Goal: Register for event/course

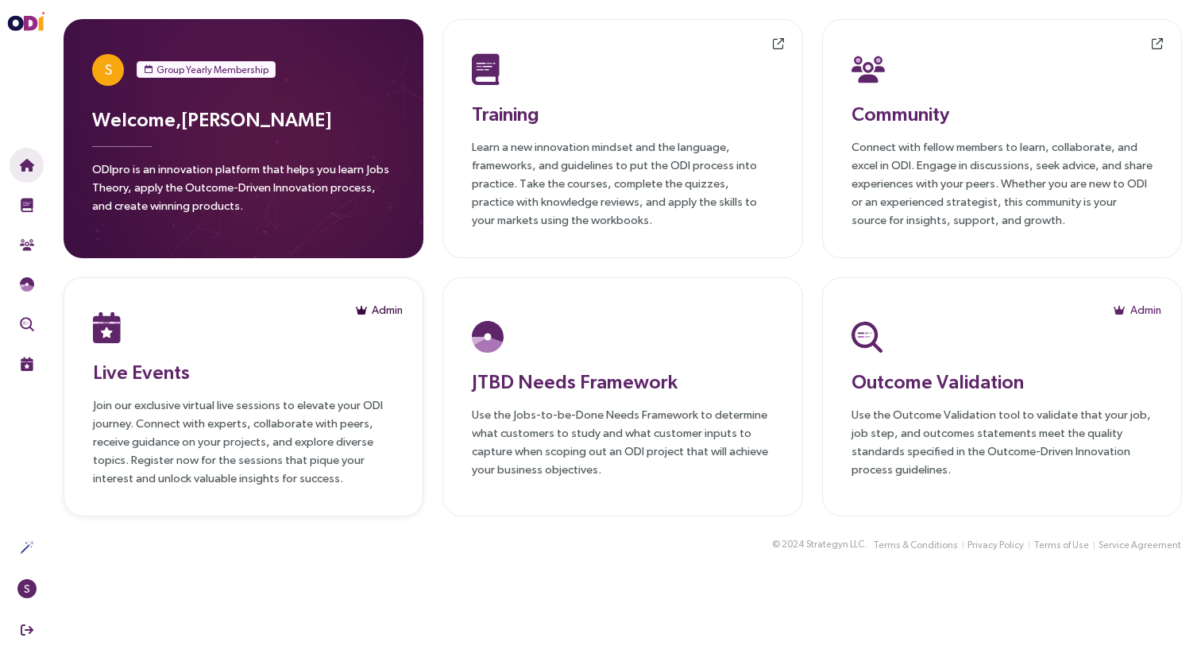
click at [367, 314] on button "Admin" at bounding box center [379, 309] width 48 height 25
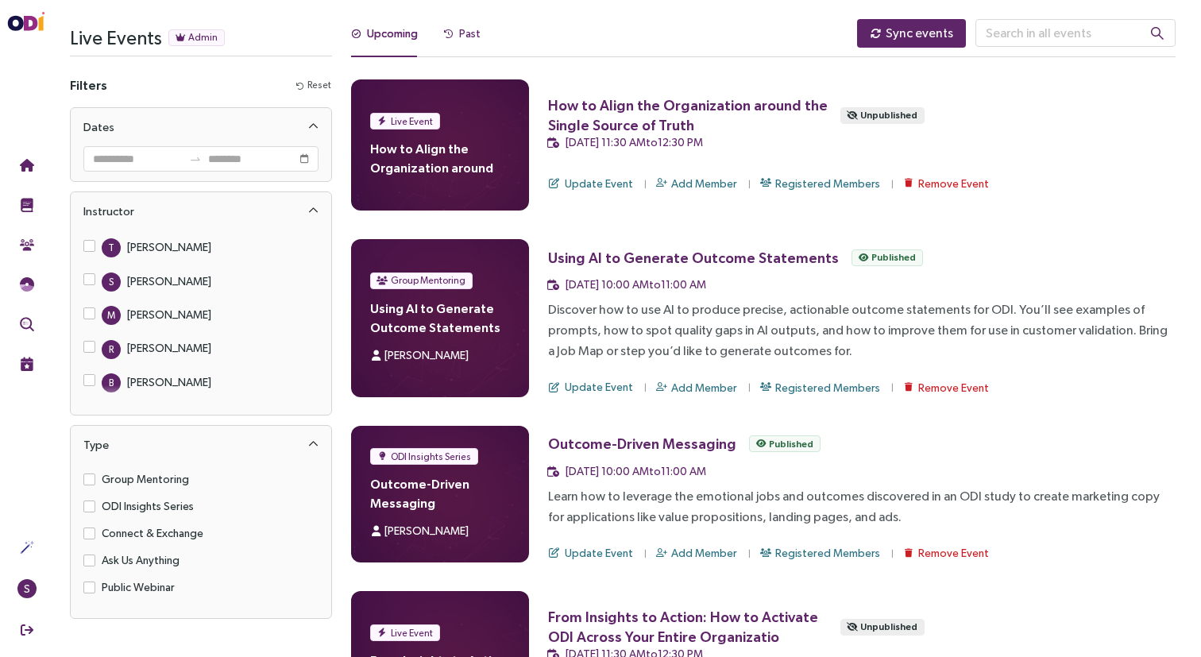
click at [470, 27] on div "Past" at bounding box center [469, 33] width 21 height 17
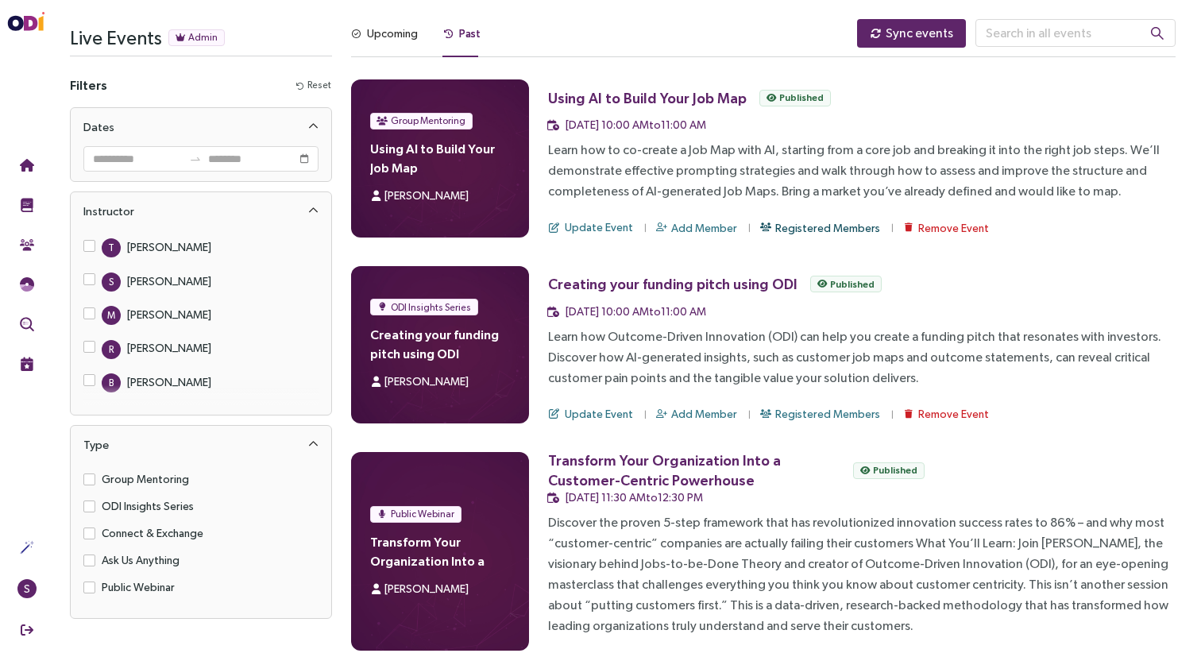
click at [785, 230] on span "Registered Members" at bounding box center [827, 227] width 105 height 17
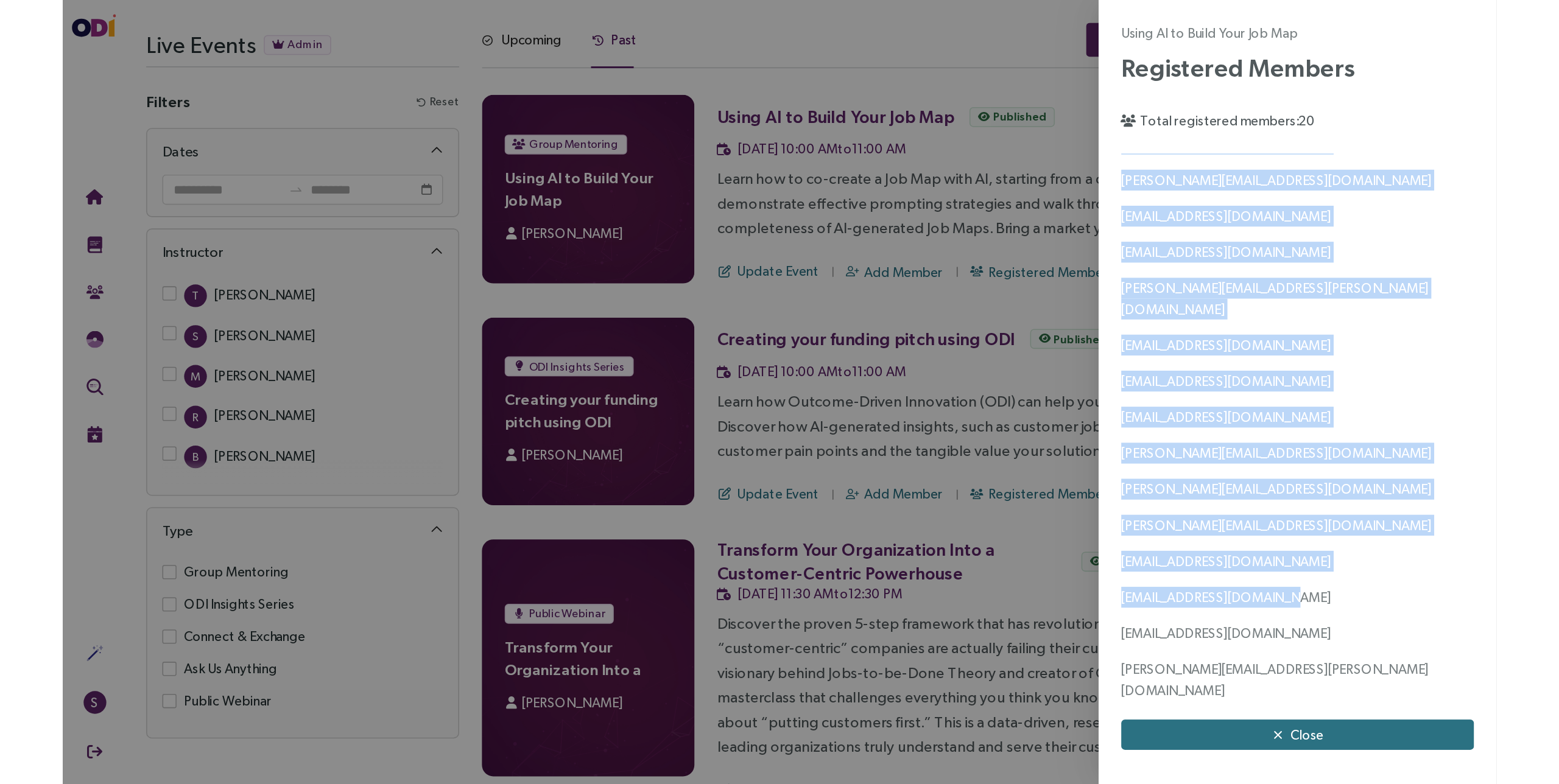
scroll to position [104, 0]
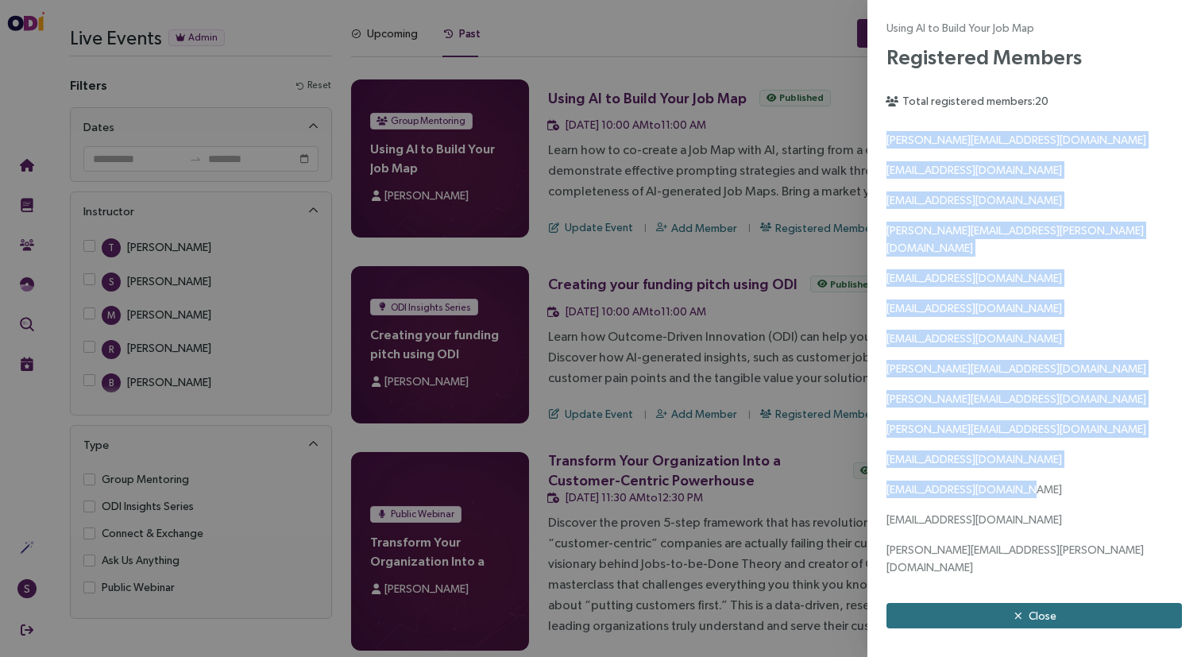
drag, startPoint x: 889, startPoint y: 138, endPoint x: 1112, endPoint y: 596, distance: 509.7
click at [1112, 596] on div "Using AI to Build Your Job Map Registered Members Total registered members: 20 …" at bounding box center [1033, 323] width 295 height 609
copy div "[PERSON_NAME][EMAIL_ADDRESS][PERSON_NAME][DOMAIN_NAME] [EMAIL_ADDRESS][DOMAIN_N…"
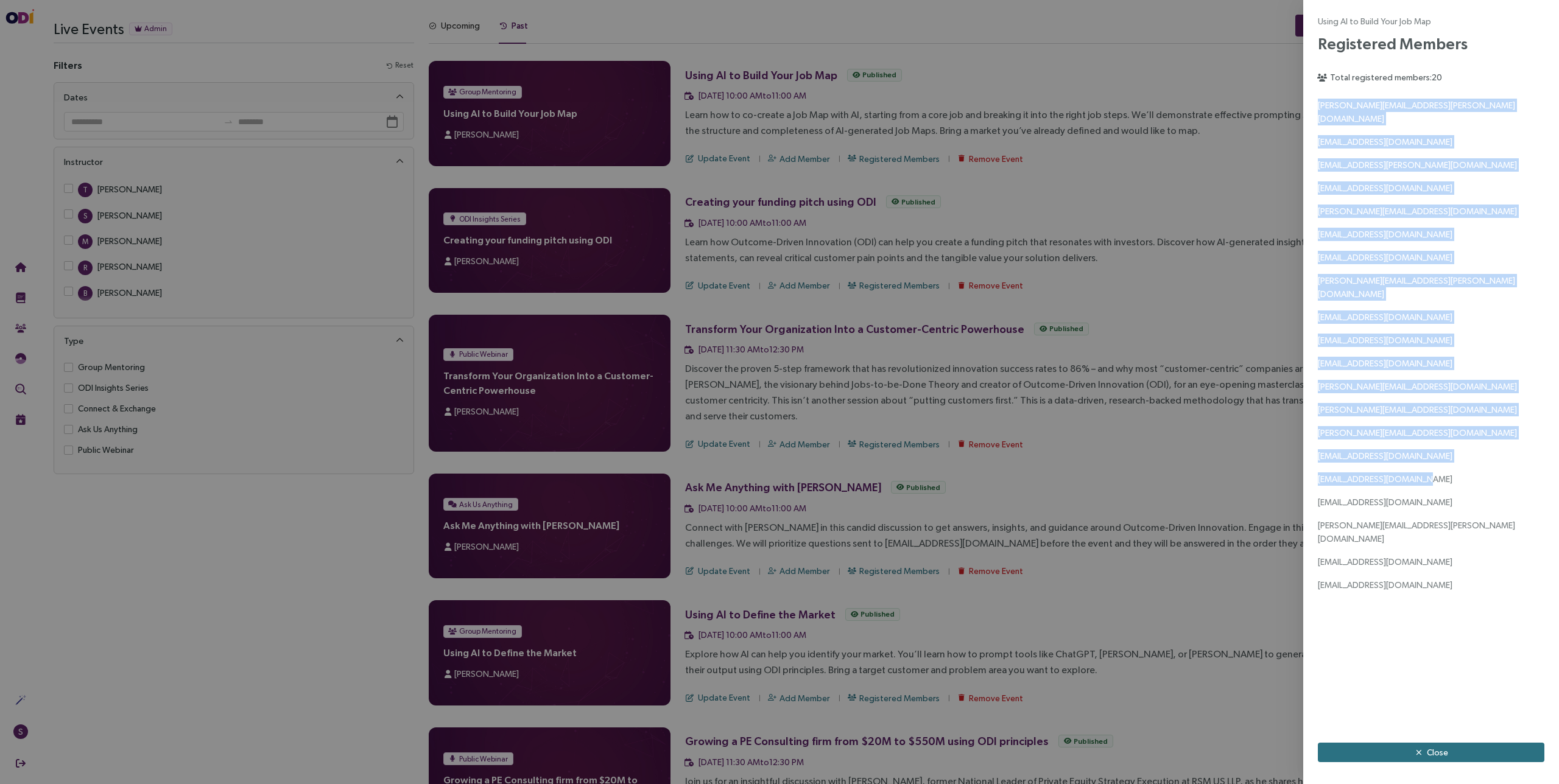
scroll to position [0, 0]
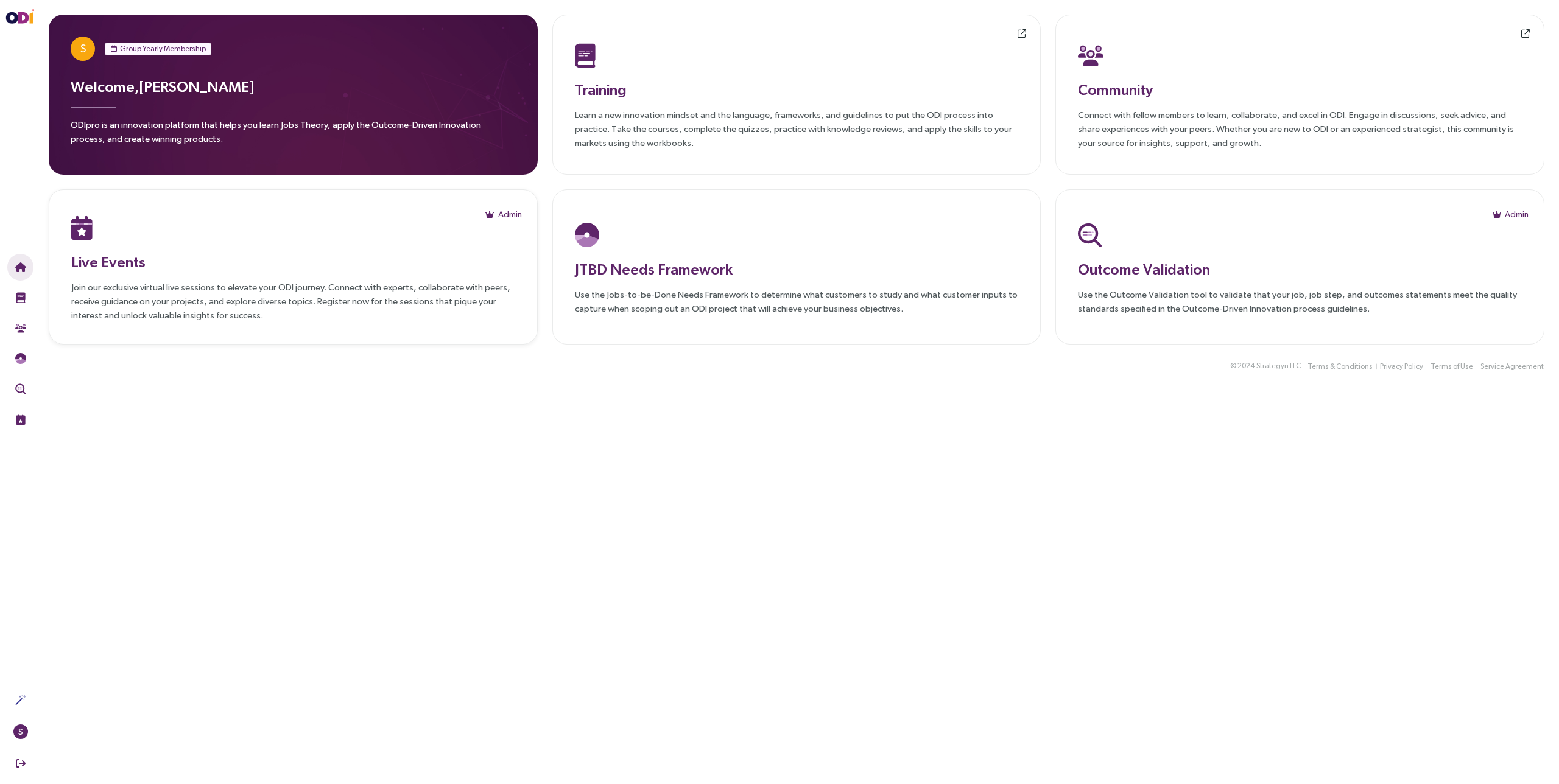
click at [139, 295] on p "Join our exclusive virtual live sessions to elevate your ODI journey. Connect w…" at bounding box center [293, 300] width 444 height 42
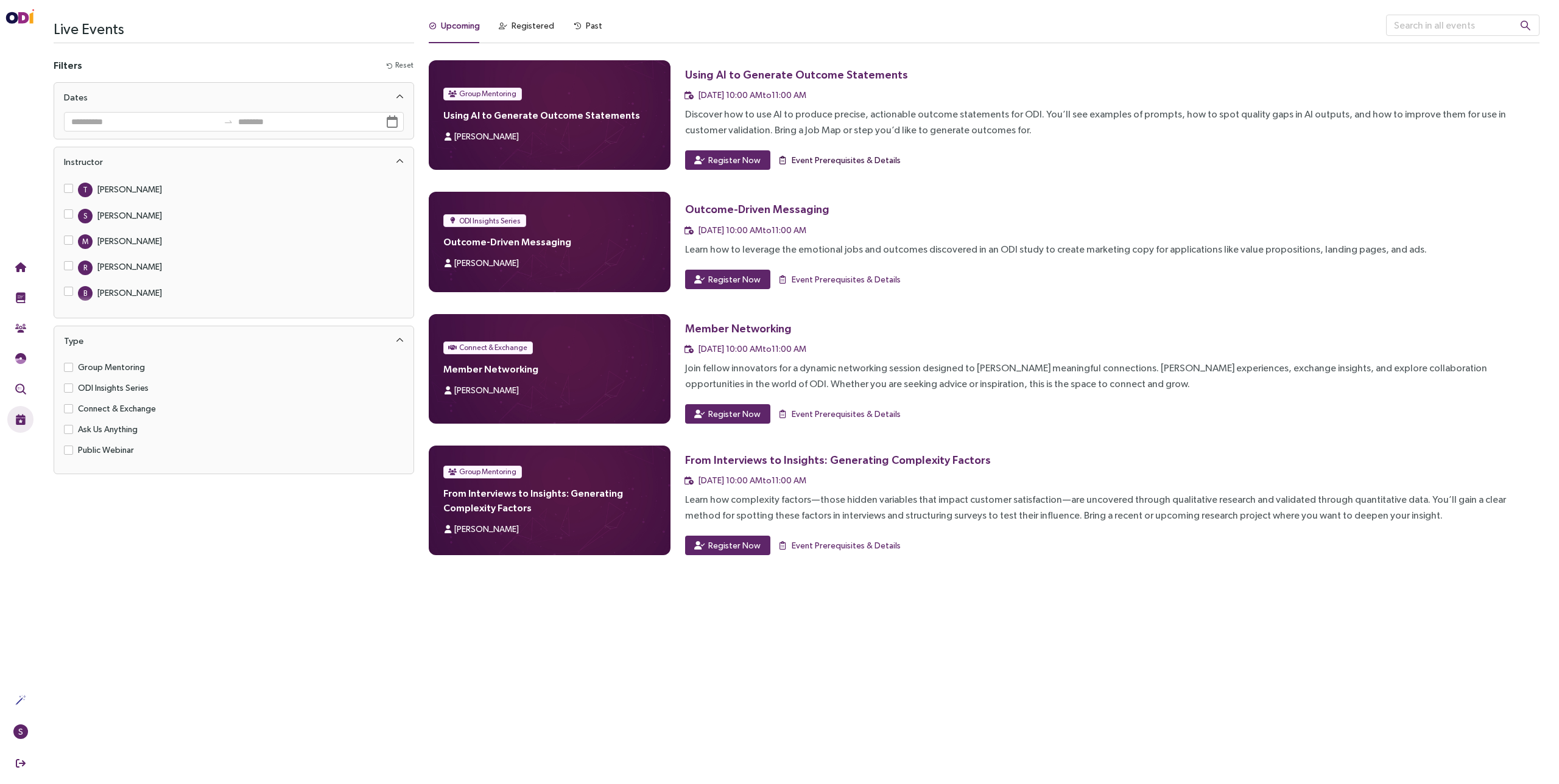
click at [838, 159] on span "Event Prerequisites & Details" at bounding box center [847, 159] width 109 height 13
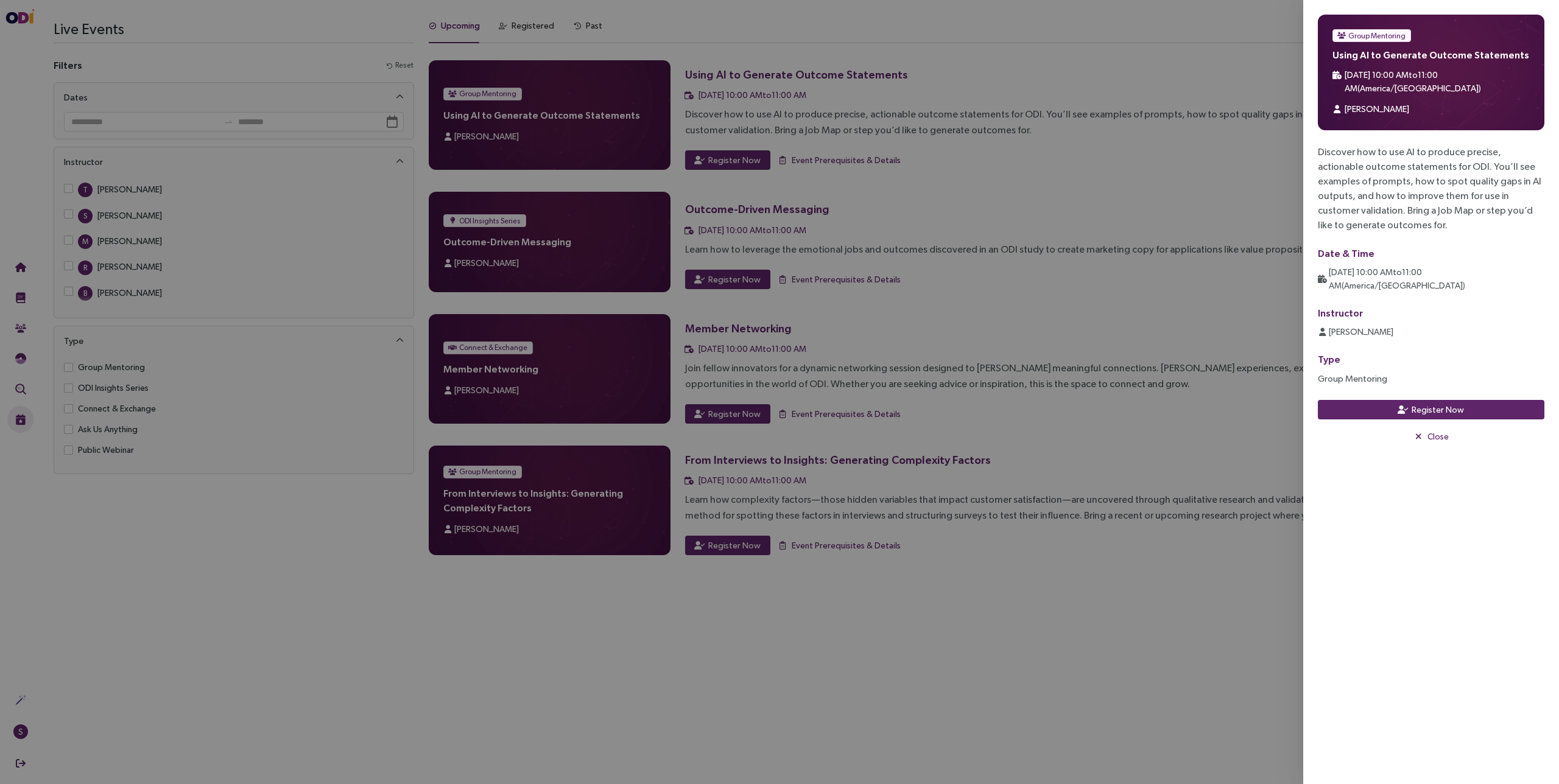
click at [1194, 532] on div at bounding box center [779, 392] width 1559 height 784
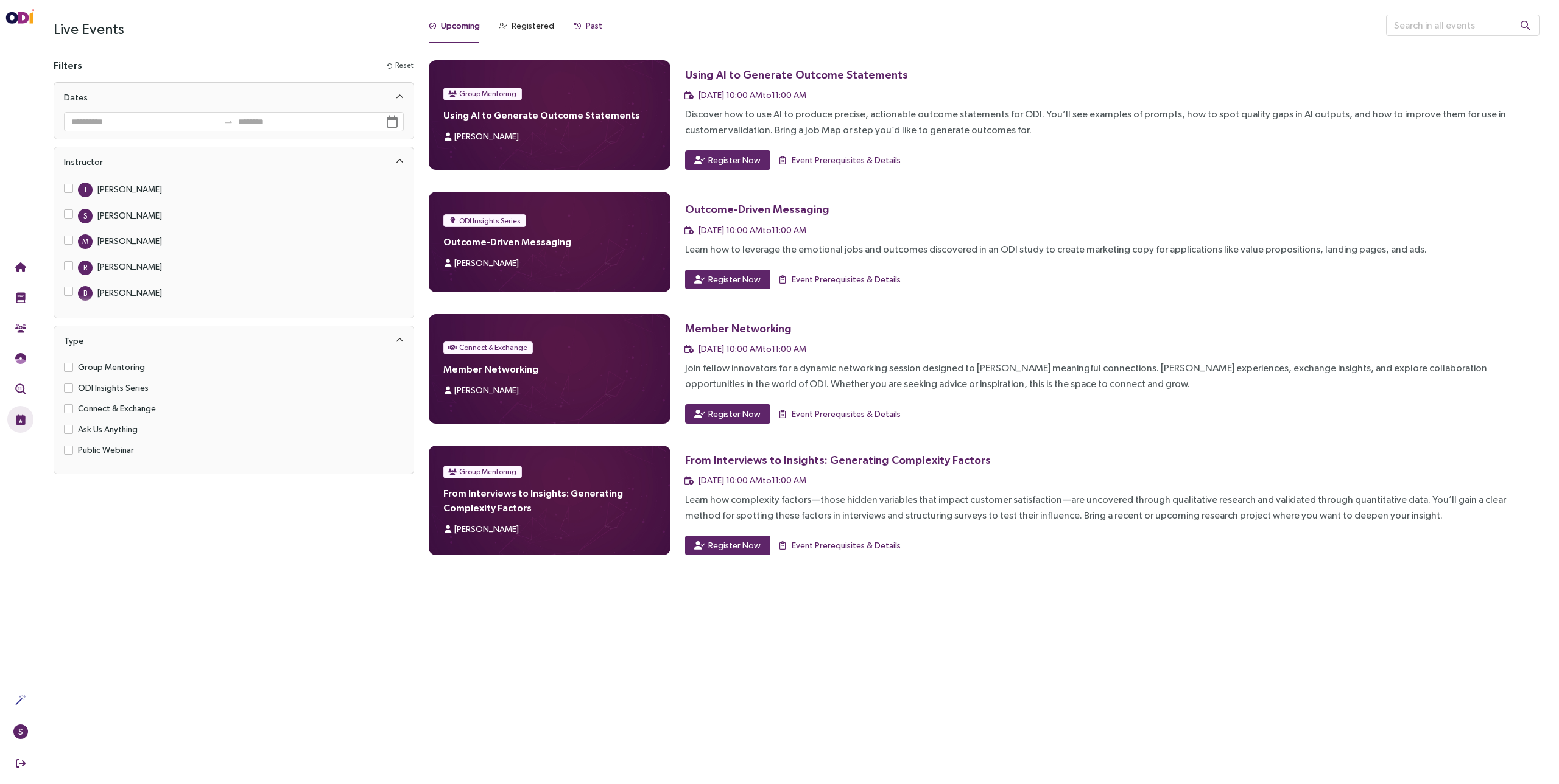
click at [591, 29] on div "Past" at bounding box center [594, 25] width 16 height 13
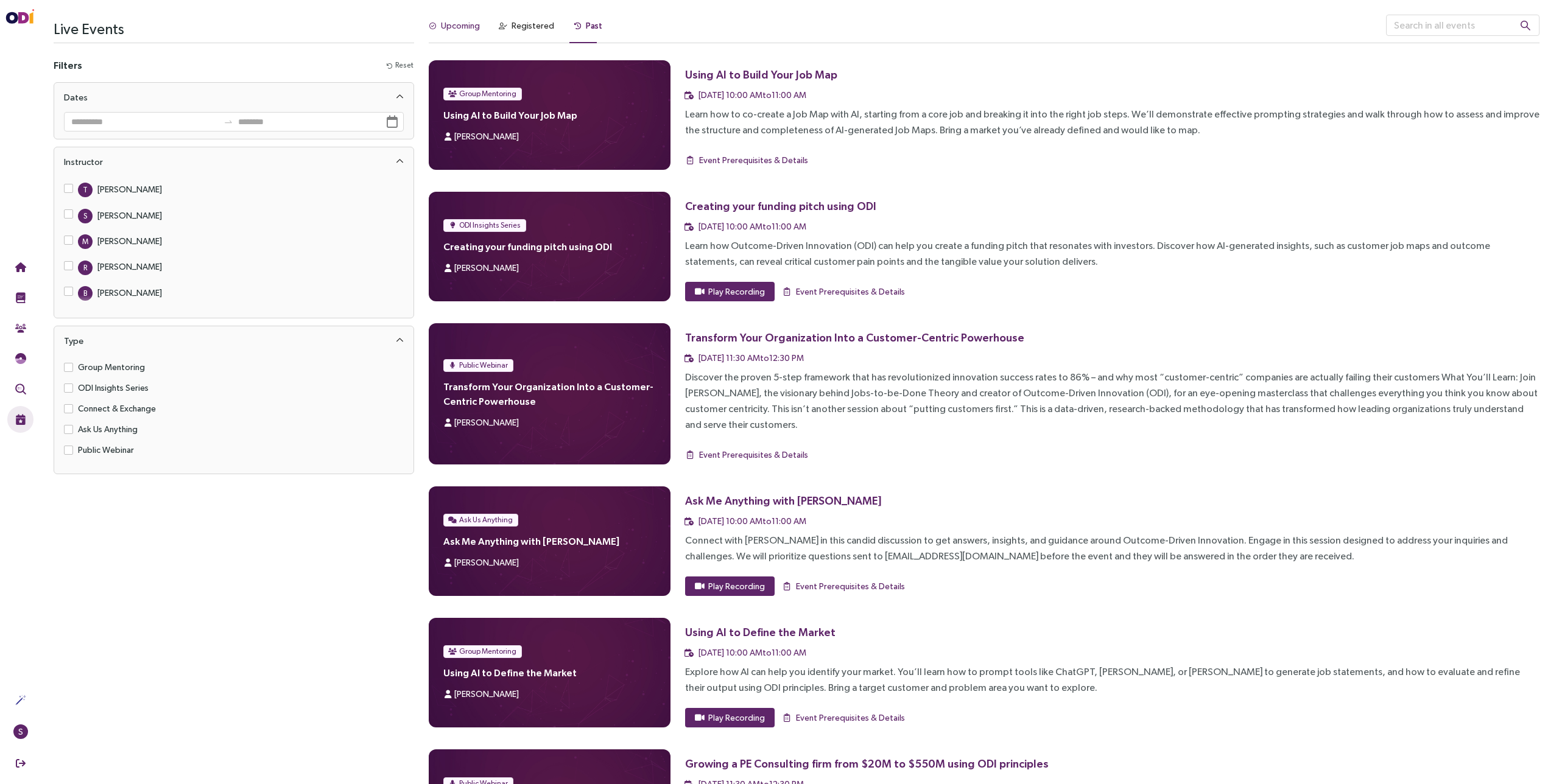
click at [472, 25] on div "Upcoming" at bounding box center [460, 25] width 39 height 13
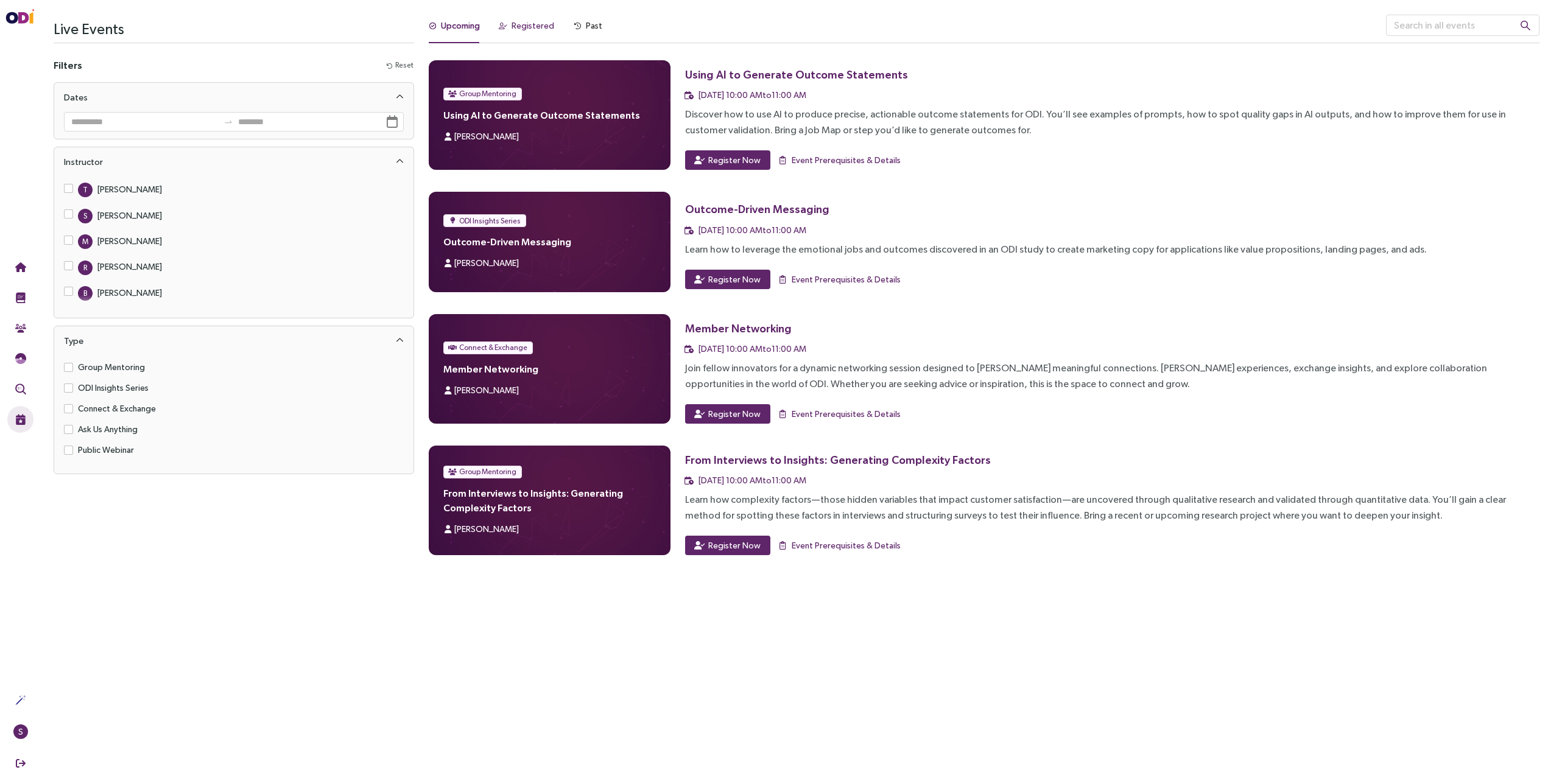
click at [528, 22] on div "Registered" at bounding box center [533, 25] width 43 height 13
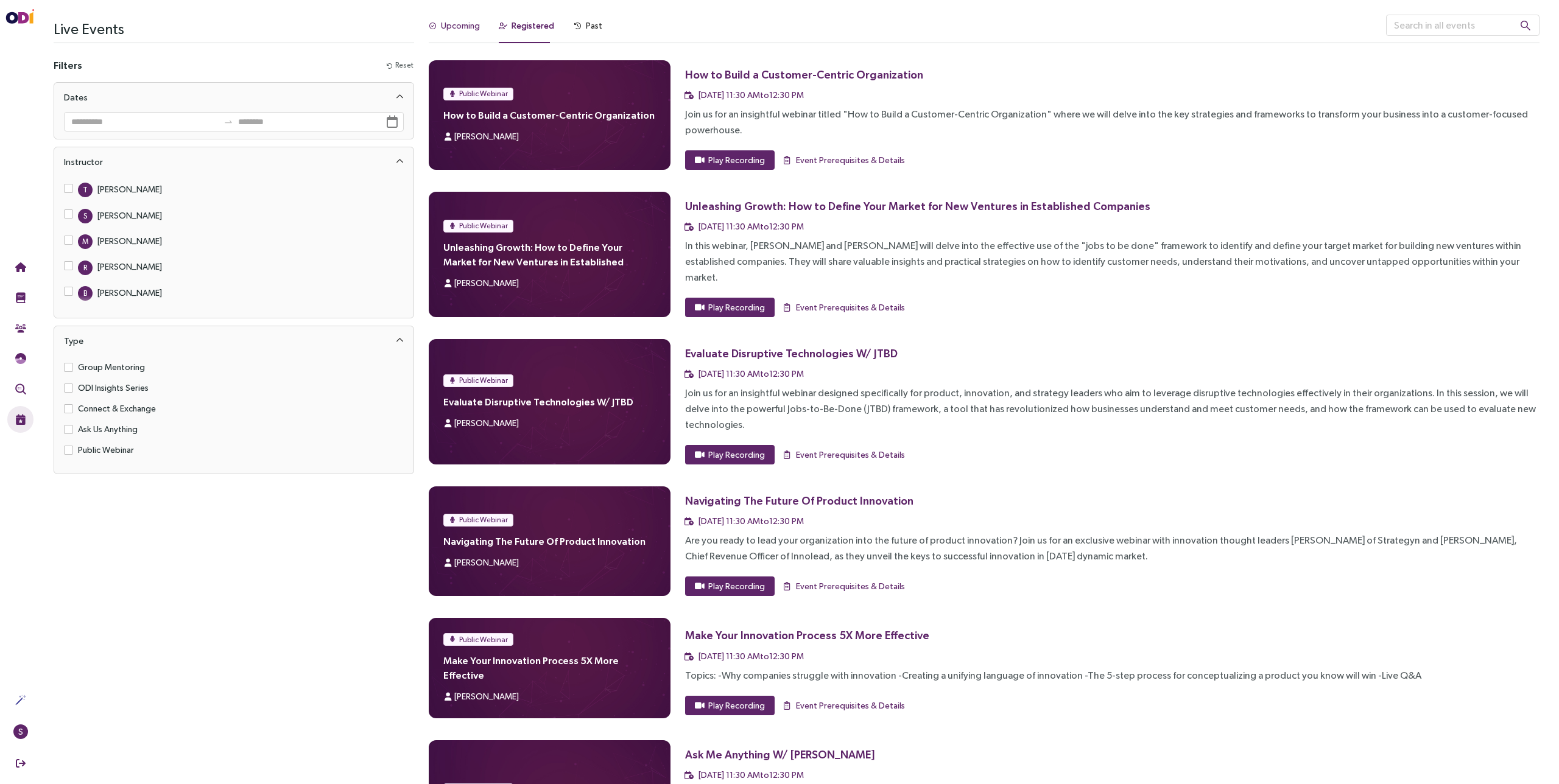
click at [455, 29] on div "Upcoming" at bounding box center [460, 25] width 39 height 13
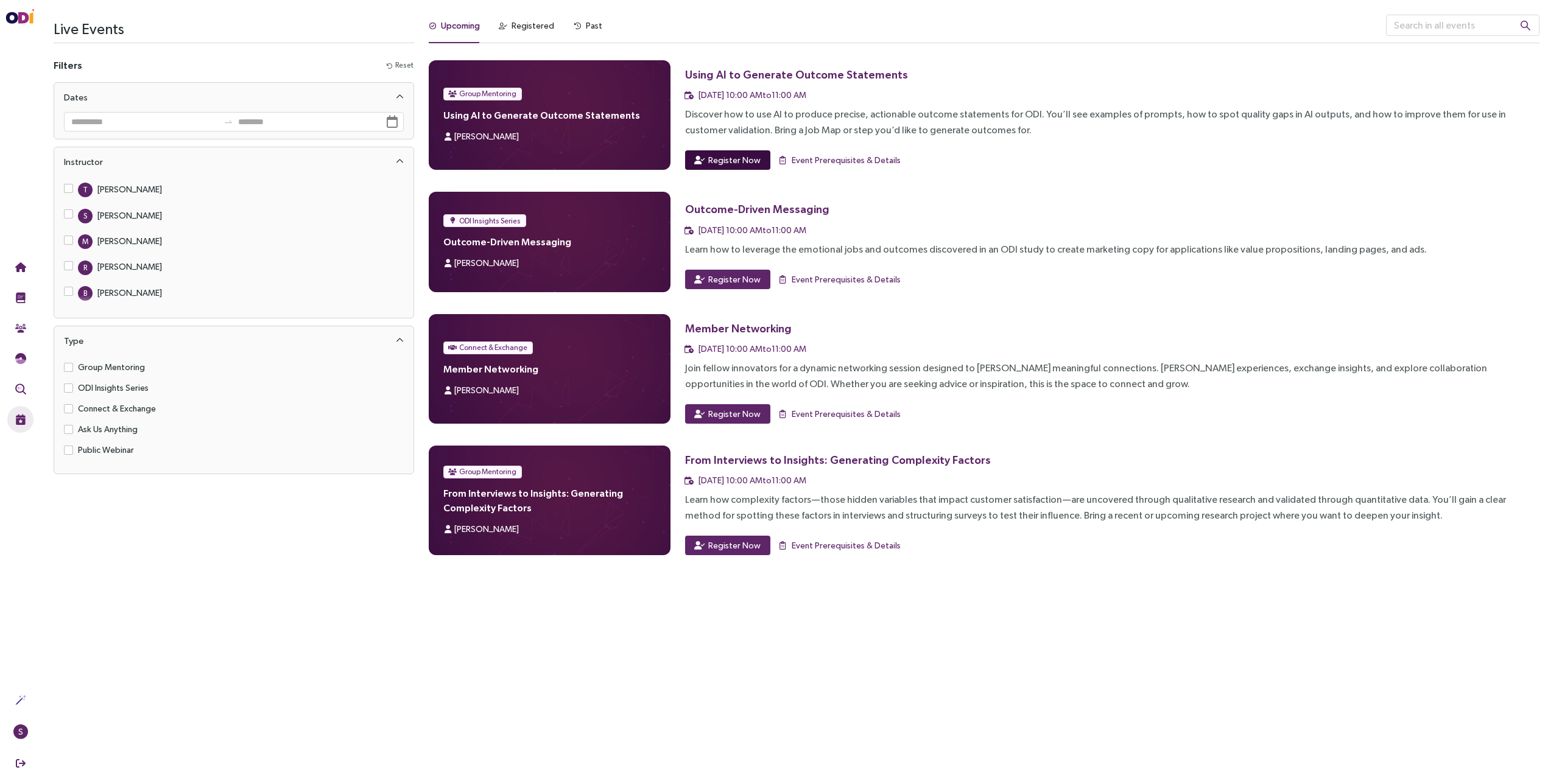
click at [745, 156] on span "Register Now" at bounding box center [735, 159] width 52 height 13
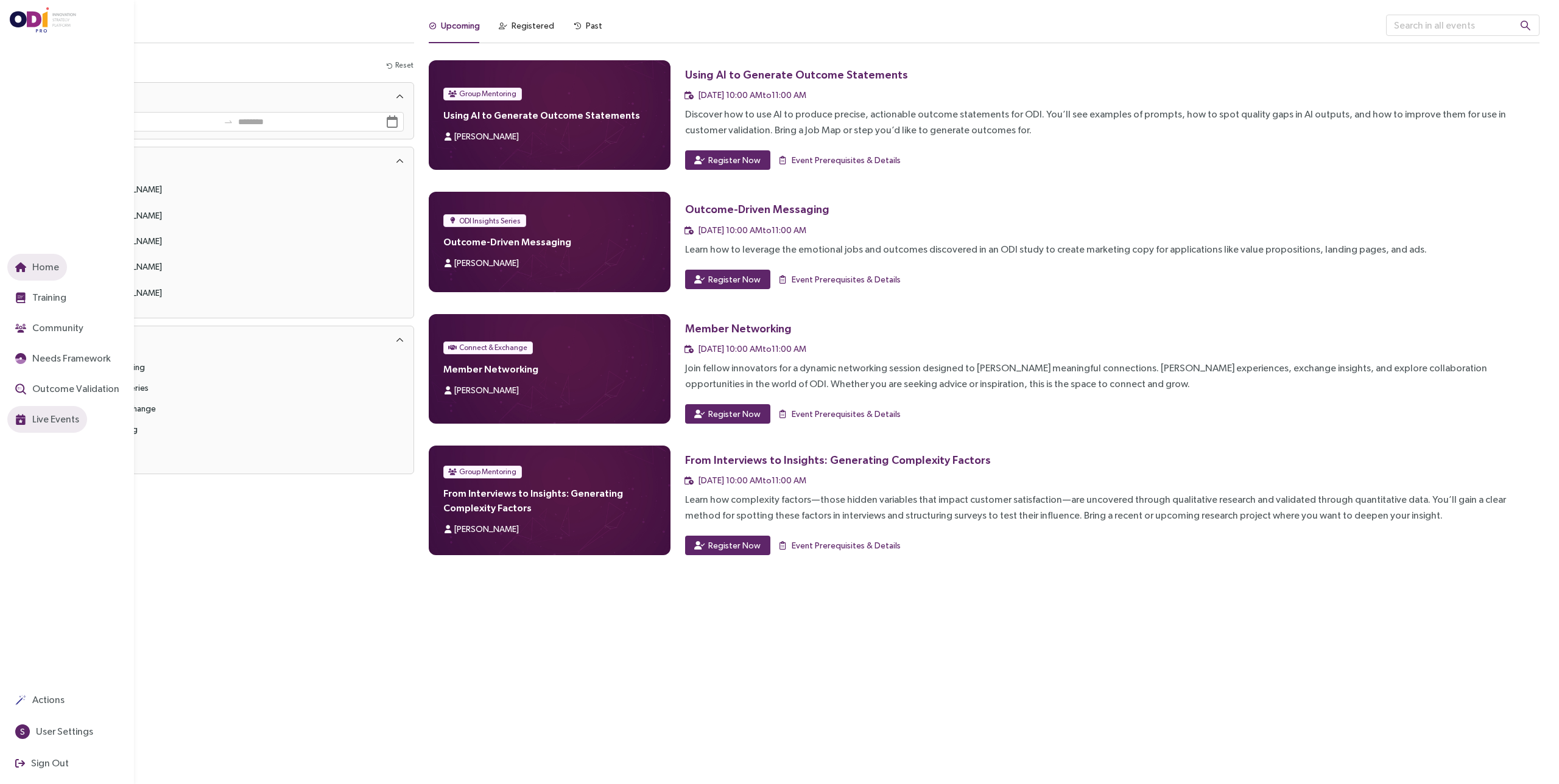
click at [55, 275] on button "Home" at bounding box center [38, 267] width 60 height 27
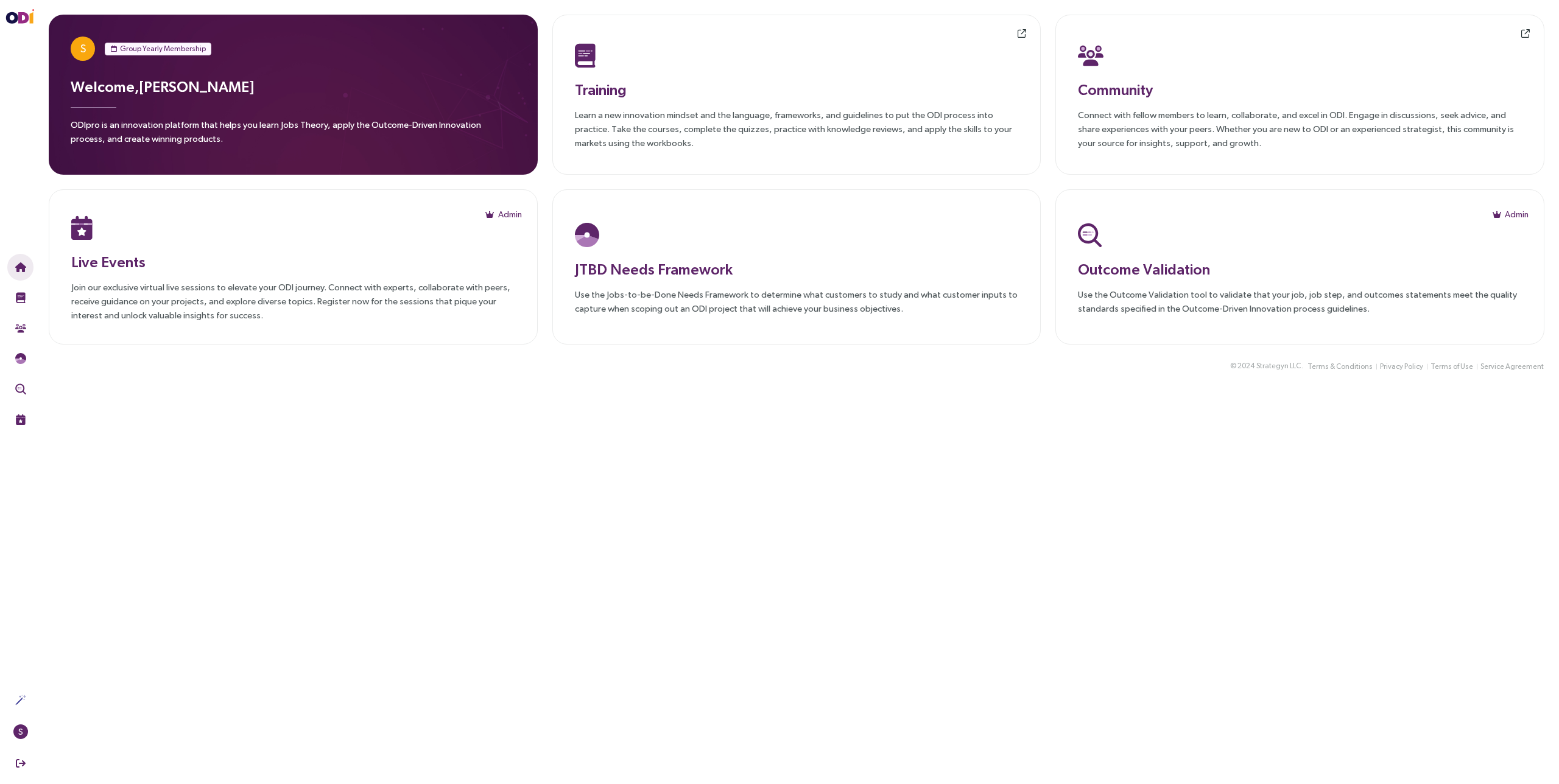
click at [511, 687] on main "S Group Yearly Membership Welcome, Sabeen Sattar ODIpro is an innovation platfo…" at bounding box center [796, 392] width 1525 height 784
